Goal: Information Seeking & Learning: Learn about a topic

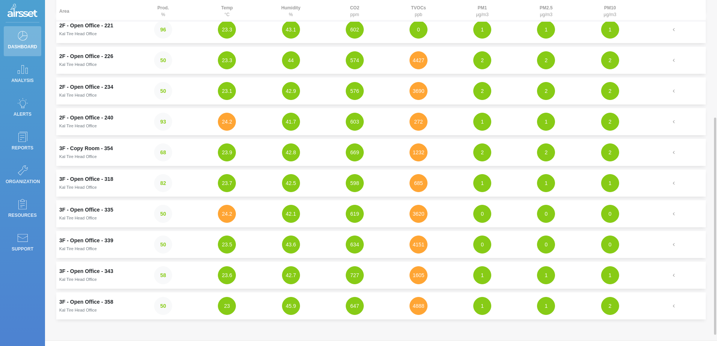
scroll to position [150, 0]
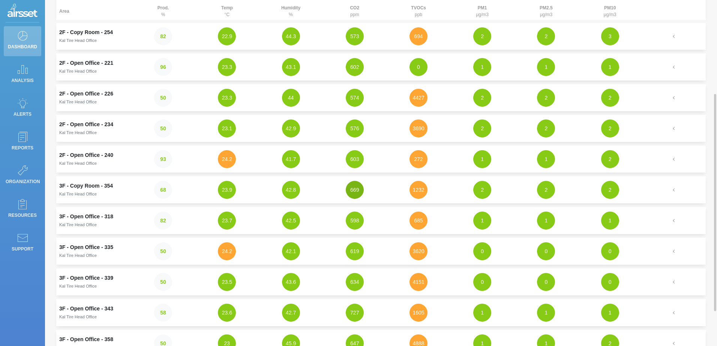
click at [354, 192] on button "669" at bounding box center [355, 190] width 18 height 18
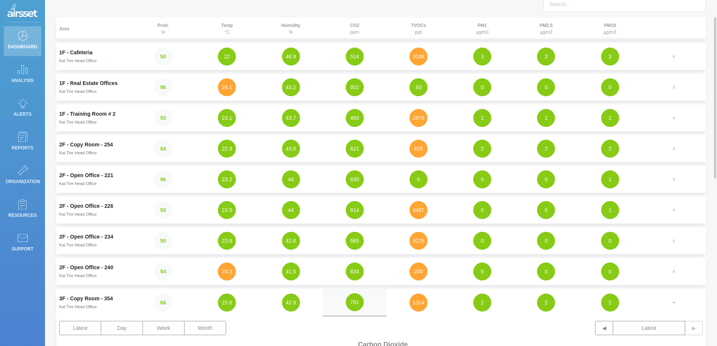
scroll to position [75, 0]
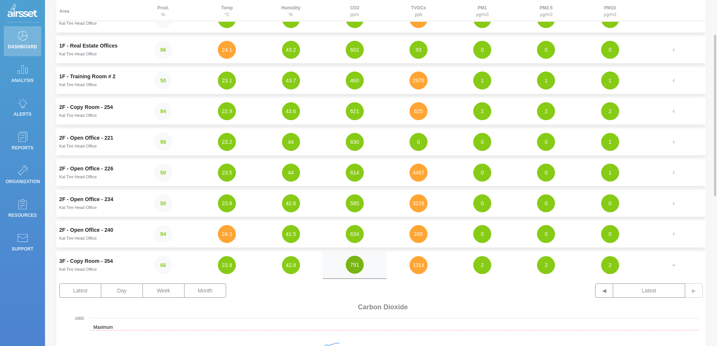
click at [359, 267] on button "791" at bounding box center [355, 265] width 18 height 18
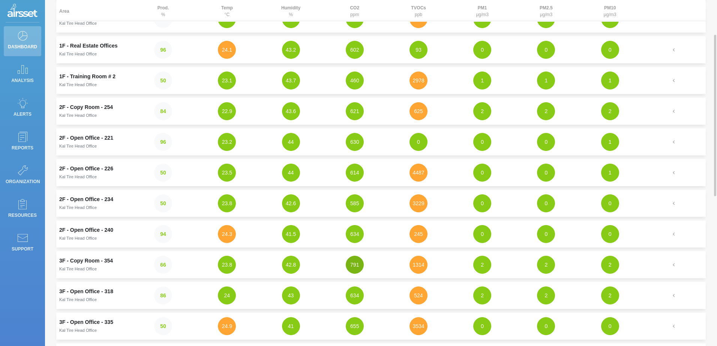
click at [359, 267] on button "791" at bounding box center [355, 265] width 18 height 18
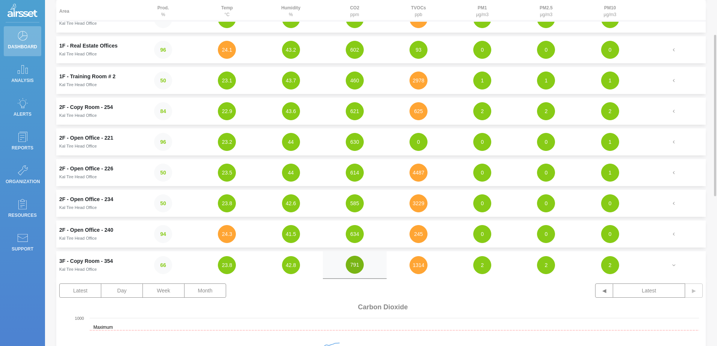
scroll to position [112, 0]
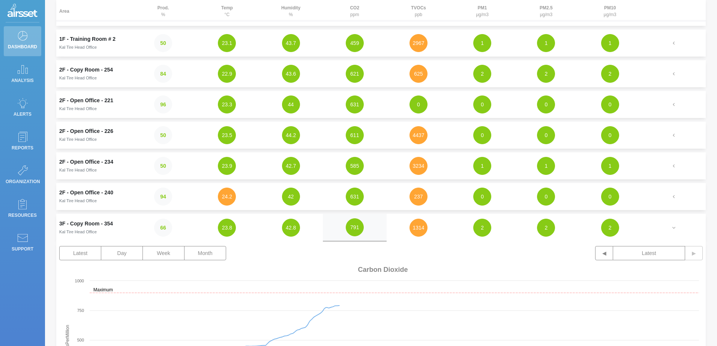
drag, startPoint x: 85, startPoint y: 224, endPoint x: 18, endPoint y: 284, distance: 89.8
click at [18, 284] on div "Dashboard Analysis Alerts Reports Organization Resources Support" at bounding box center [22, 173] width 45 height 346
click at [20, 204] on icon at bounding box center [22, 204] width 11 height 10
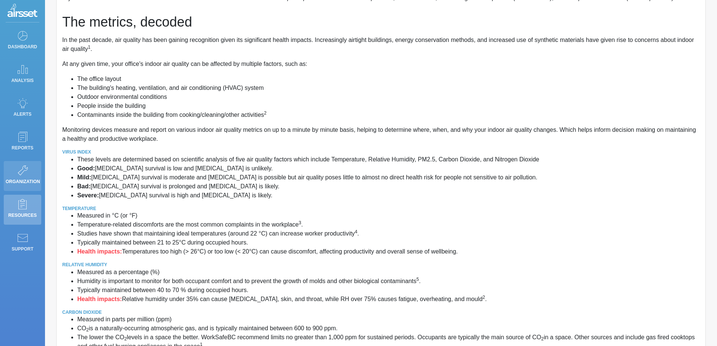
click at [29, 179] on p "Organization" at bounding box center [23, 181] width 34 height 11
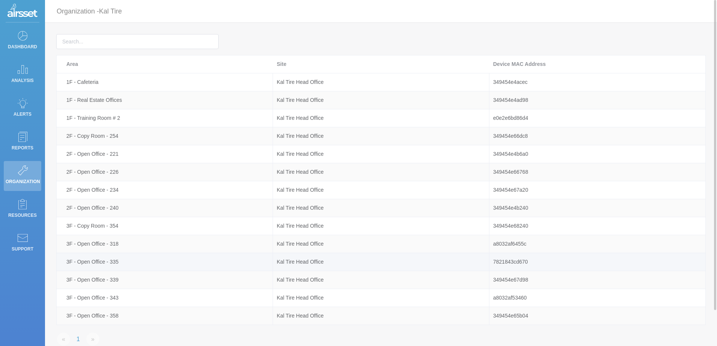
scroll to position [37, 0]
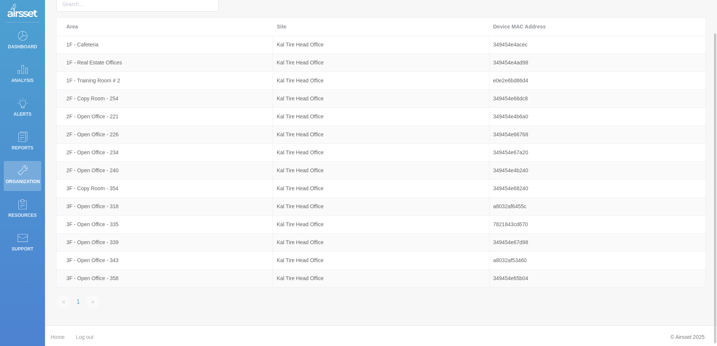
click at [93, 304] on li "»" at bounding box center [92, 301] width 15 height 13
click at [75, 304] on link "1" at bounding box center [78, 301] width 13 height 13
click at [62, 305] on li "«" at bounding box center [63, 301] width 15 height 13
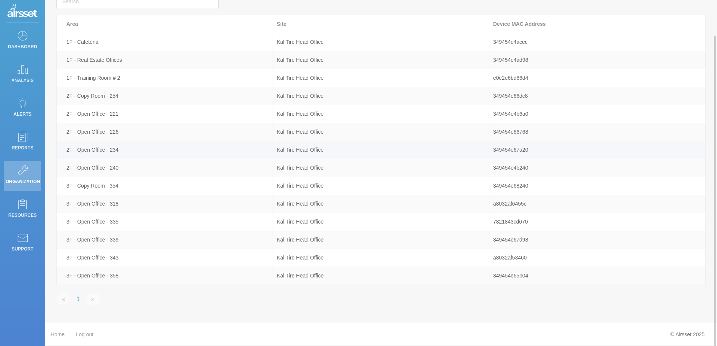
scroll to position [3, 0]
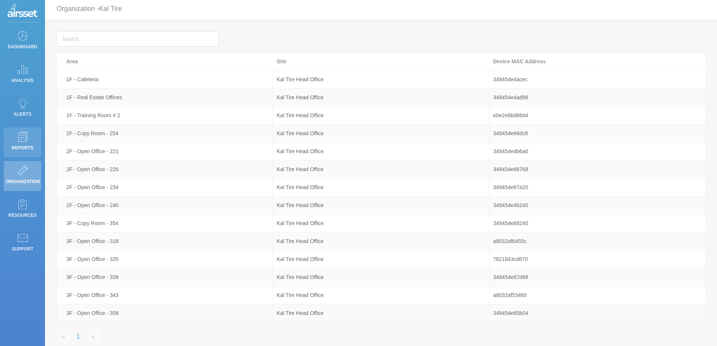
click at [12, 140] on link "Reports" at bounding box center [22, 142] width 37 height 30
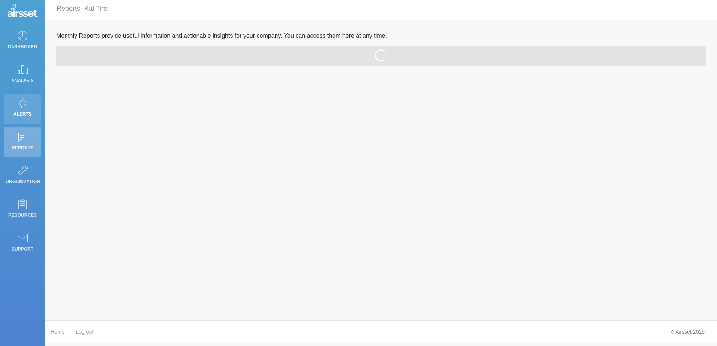
click at [24, 108] on icon at bounding box center [22, 103] width 11 height 10
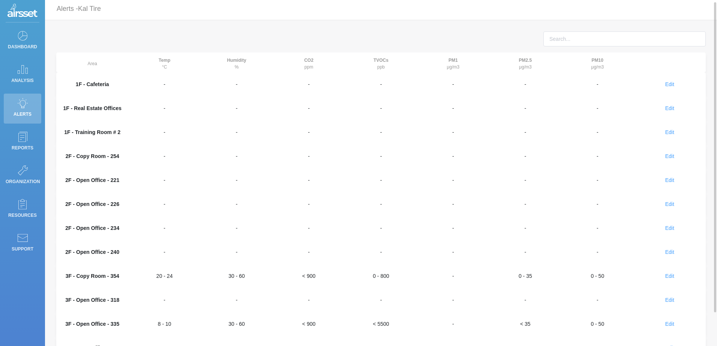
scroll to position [40, 0]
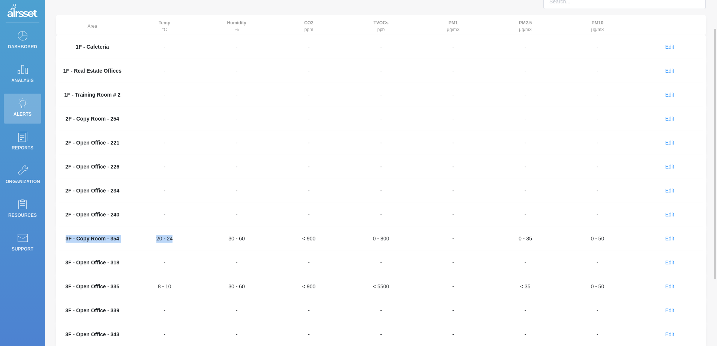
drag, startPoint x: 67, startPoint y: 237, endPoint x: 172, endPoint y: 240, distance: 104.7
click at [172, 240] on tr "3F - Copy Room - 354 20 - 24 30 - 60 < 900 0 - 800 - 0 - 35 0 - 50 Edit Edit al…" at bounding box center [380, 239] width 649 height 24
drag, startPoint x: 172, startPoint y: 240, endPoint x: 125, endPoint y: 242, distance: 46.9
click at [125, 242] on th "3F - Copy Room - 354" at bounding box center [92, 239] width 72 height 24
click at [669, 239] on span "Edit" at bounding box center [669, 239] width 9 height 6
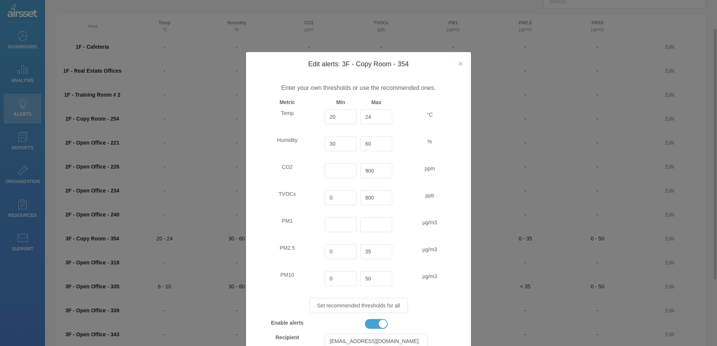
click at [457, 63] on icon "Close" at bounding box center [460, 64] width 6 height 6
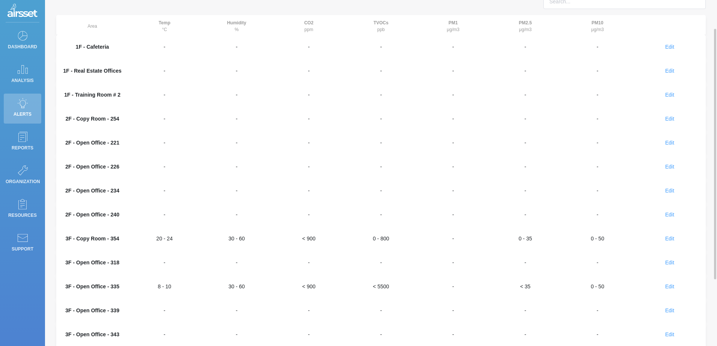
scroll to position [115, 0]
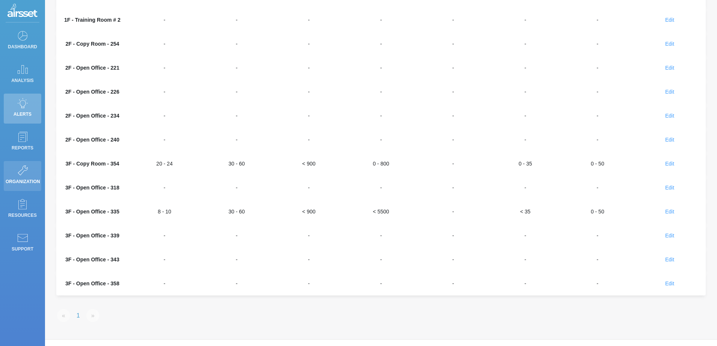
click at [10, 170] on link "Organization" at bounding box center [22, 176] width 37 height 30
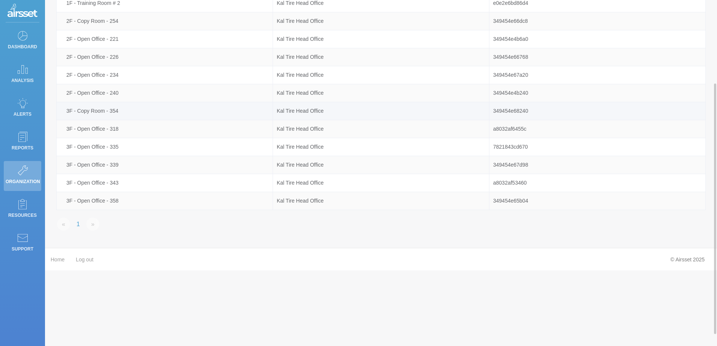
click at [88, 110] on div "3F - Copy Room - 354" at bounding box center [168, 111] width 210 height 9
click at [532, 114] on div "349454e68240" at bounding box center [597, 111] width 216 height 9
drag, startPoint x: 525, startPoint y: 111, endPoint x: 58, endPoint y: 105, distance: 466.9
click at [58, 105] on tr "3F - Copy Room - 354 Kal Tire Head Office 349454e68240" at bounding box center [381, 111] width 649 height 18
drag, startPoint x: 58, startPoint y: 105, endPoint x: 162, endPoint y: 103, distance: 104.6
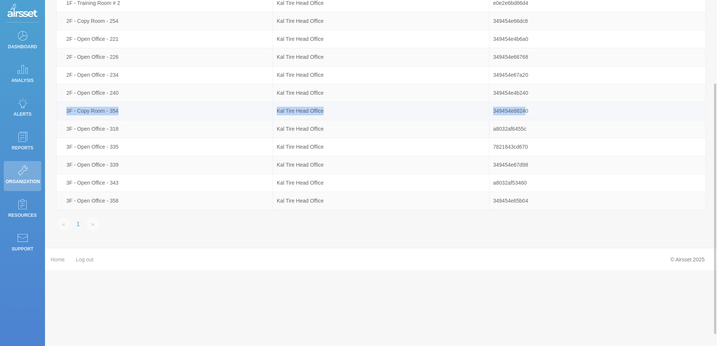
click at [162, 103] on td "3F - Copy Room - 354" at bounding box center [165, 111] width 216 height 18
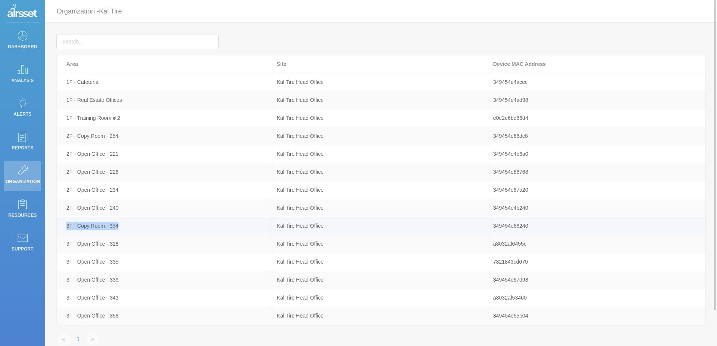
drag, startPoint x: 64, startPoint y: 226, endPoint x: 127, endPoint y: 232, distance: 63.7
click at [127, 232] on td "3F - Copy Room - 354" at bounding box center [165, 226] width 216 height 18
drag, startPoint x: 127, startPoint y: 232, endPoint x: 93, endPoint y: 224, distance: 34.9
copy div "3F - Copy Room - 354"
drag, startPoint x: 535, startPoint y: 226, endPoint x: 488, endPoint y: 226, distance: 46.9
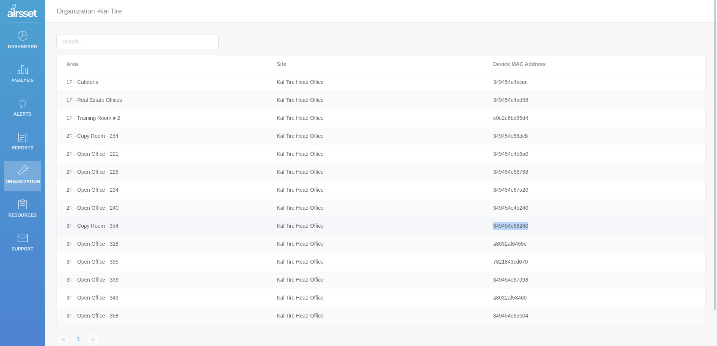
click at [488, 226] on tr "3F - Copy Room - 354 Kal Tire Head Office 349454e68240" at bounding box center [381, 226] width 649 height 18
drag, startPoint x: 488, startPoint y: 226, endPoint x: 509, endPoint y: 225, distance: 21.0
copy tr "349454e68240"
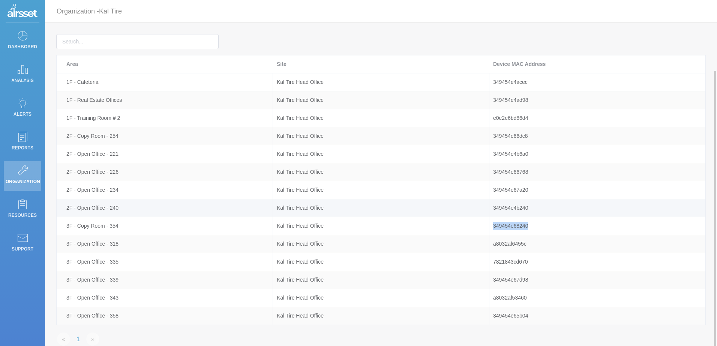
scroll to position [37, 0]
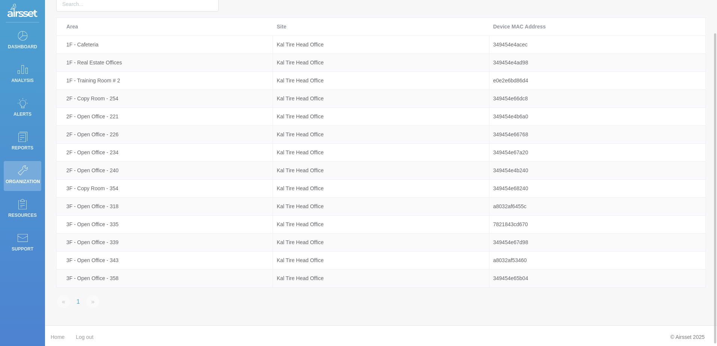
click at [267, 313] on div "« 1 »" at bounding box center [381, 301] width 661 height 27
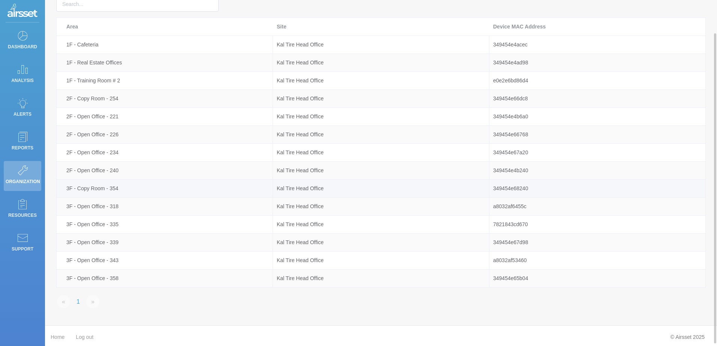
scroll to position [0, 0]
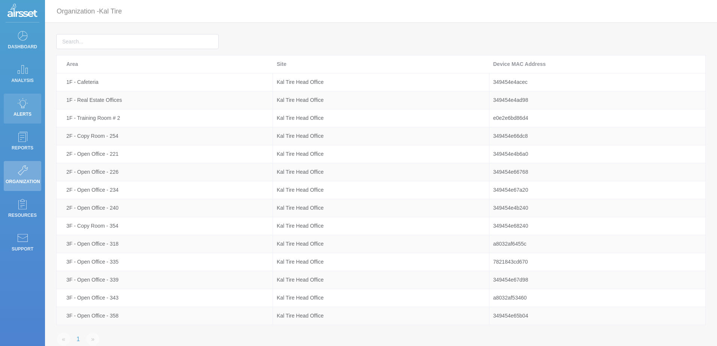
click at [24, 116] on p "Alerts" at bounding box center [23, 114] width 34 height 11
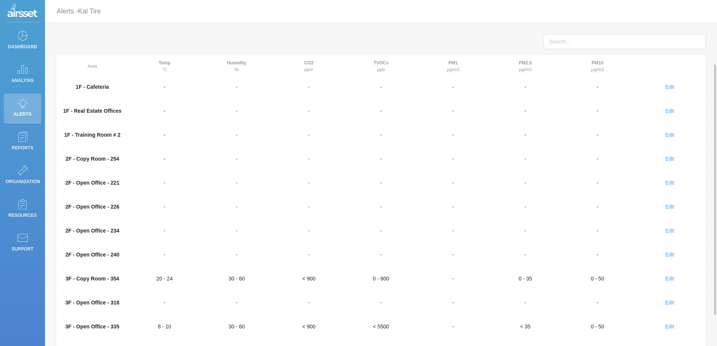
scroll to position [37, 0]
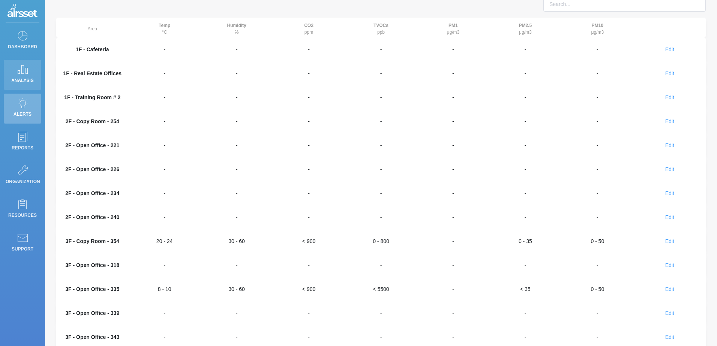
click at [31, 72] on link "Analysis" at bounding box center [22, 75] width 37 height 30
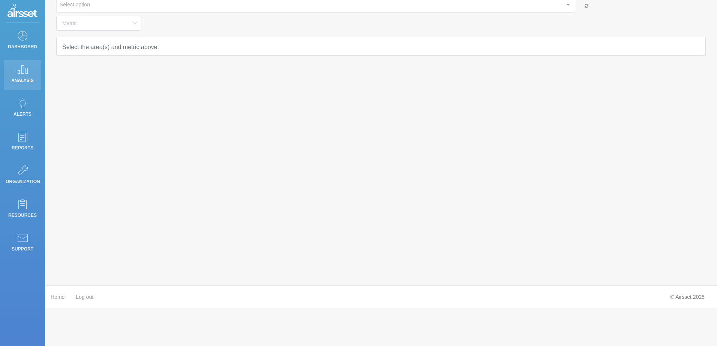
type input "Temperature"
click at [28, 44] on p "Dashboard" at bounding box center [23, 46] width 34 height 11
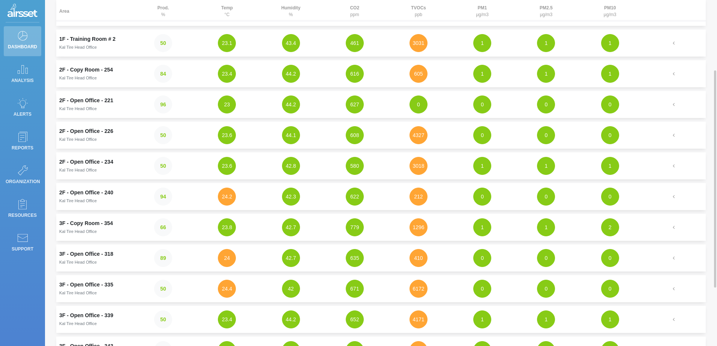
scroll to position [187, 0]
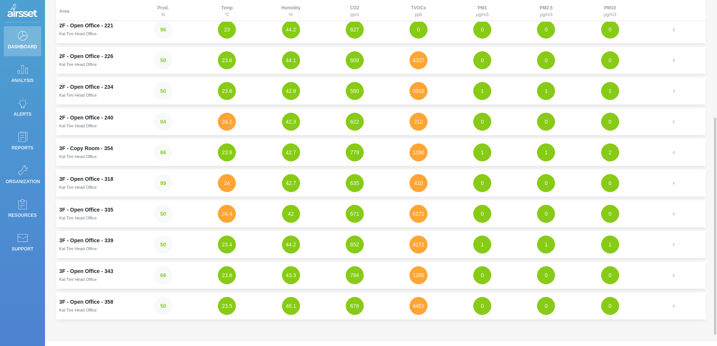
click at [79, 151] on td "3F - Copy Room - 354 Kal Tire Head Office" at bounding box center [93, 152] width 75 height 27
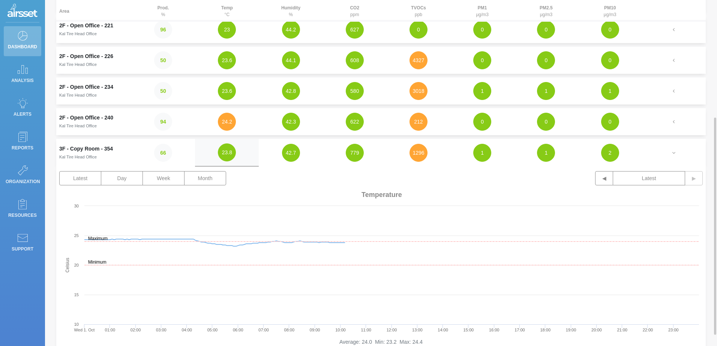
click at [315, 153] on td "42.7" at bounding box center [291, 153] width 64 height 28
click at [291, 154] on button "42.7" at bounding box center [291, 153] width 18 height 18
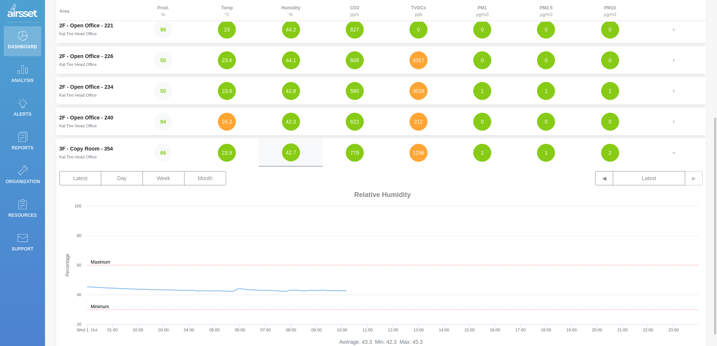
click at [369, 154] on td "779" at bounding box center [355, 153] width 64 height 28
click at [357, 156] on button "779" at bounding box center [355, 153] width 18 height 18
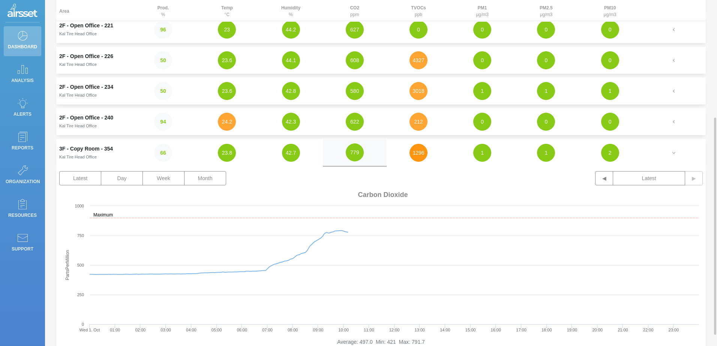
click at [417, 157] on button "1296" at bounding box center [418, 153] width 18 height 18
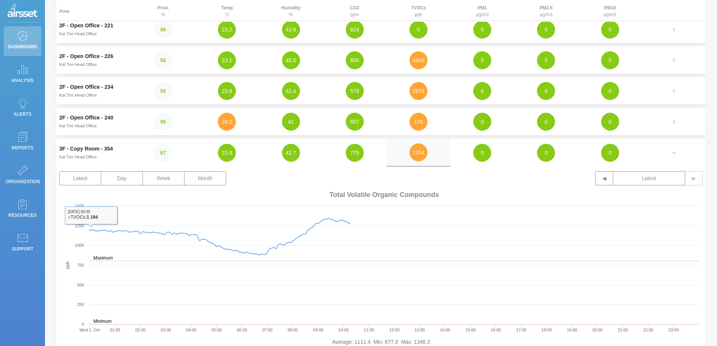
click at [31, 295] on div "Dashboard Analysis Alerts Reports Organization Resources Support" at bounding box center [22, 173] width 45 height 346
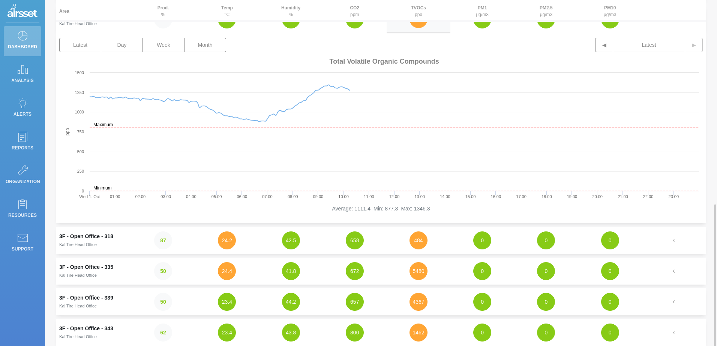
scroll to position [133, 0]
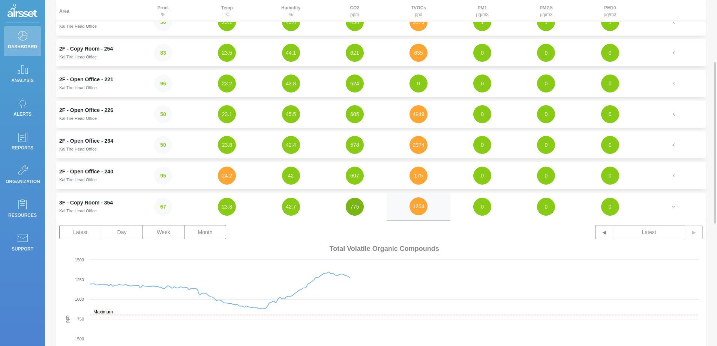
click at [354, 206] on button "775" at bounding box center [355, 207] width 18 height 18
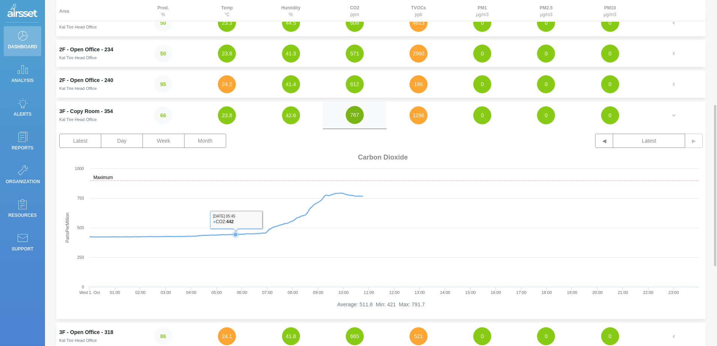
scroll to position [187, 0]
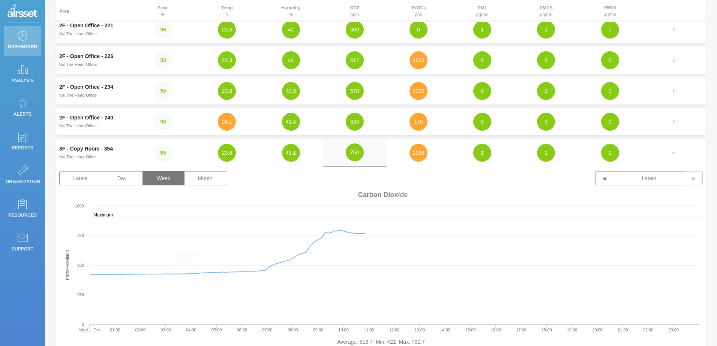
click at [168, 181] on button "Week" at bounding box center [163, 178] width 42 height 14
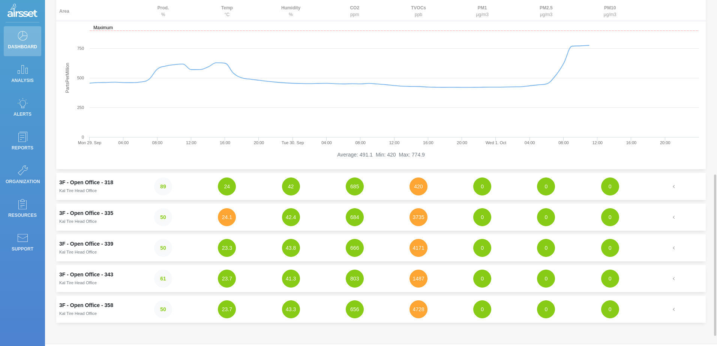
scroll to position [396, 0]
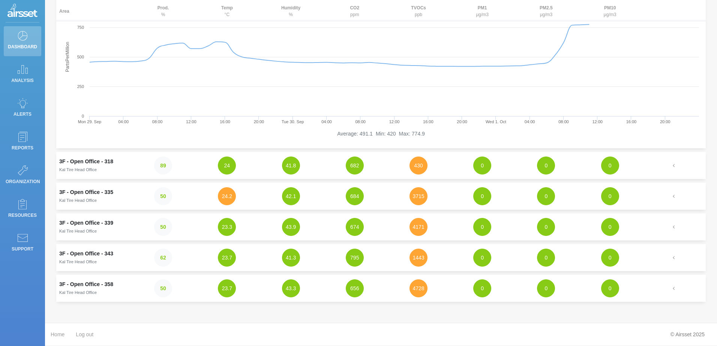
click at [70, 253] on td "3F - Open Office - 343 Kal Tire Head Office" at bounding box center [93, 257] width 75 height 27
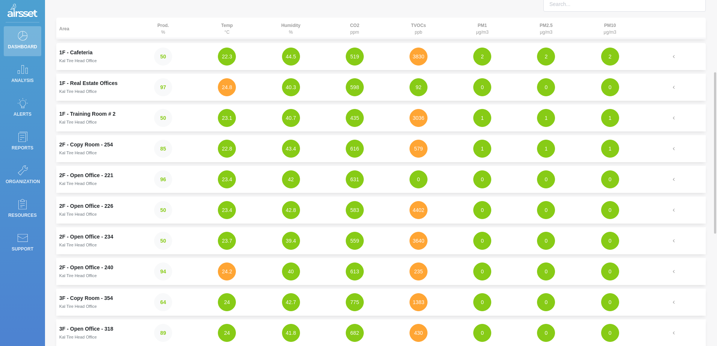
scroll to position [75, 0]
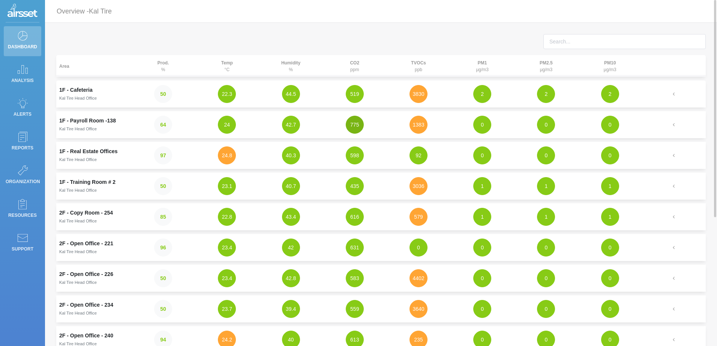
click at [348, 121] on button "775" at bounding box center [355, 125] width 18 height 18
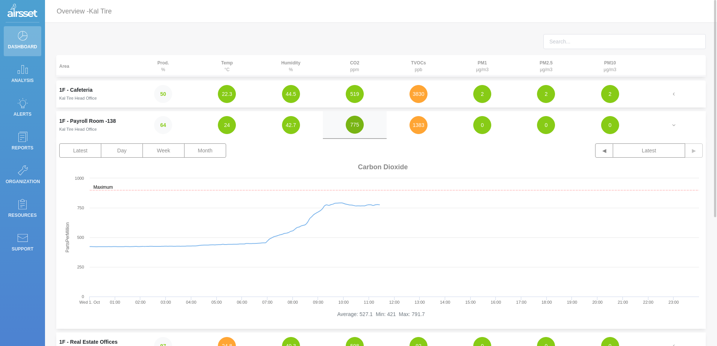
click at [351, 123] on button "775" at bounding box center [355, 125] width 18 height 18
